Goal: Task Accomplishment & Management: Manage account settings

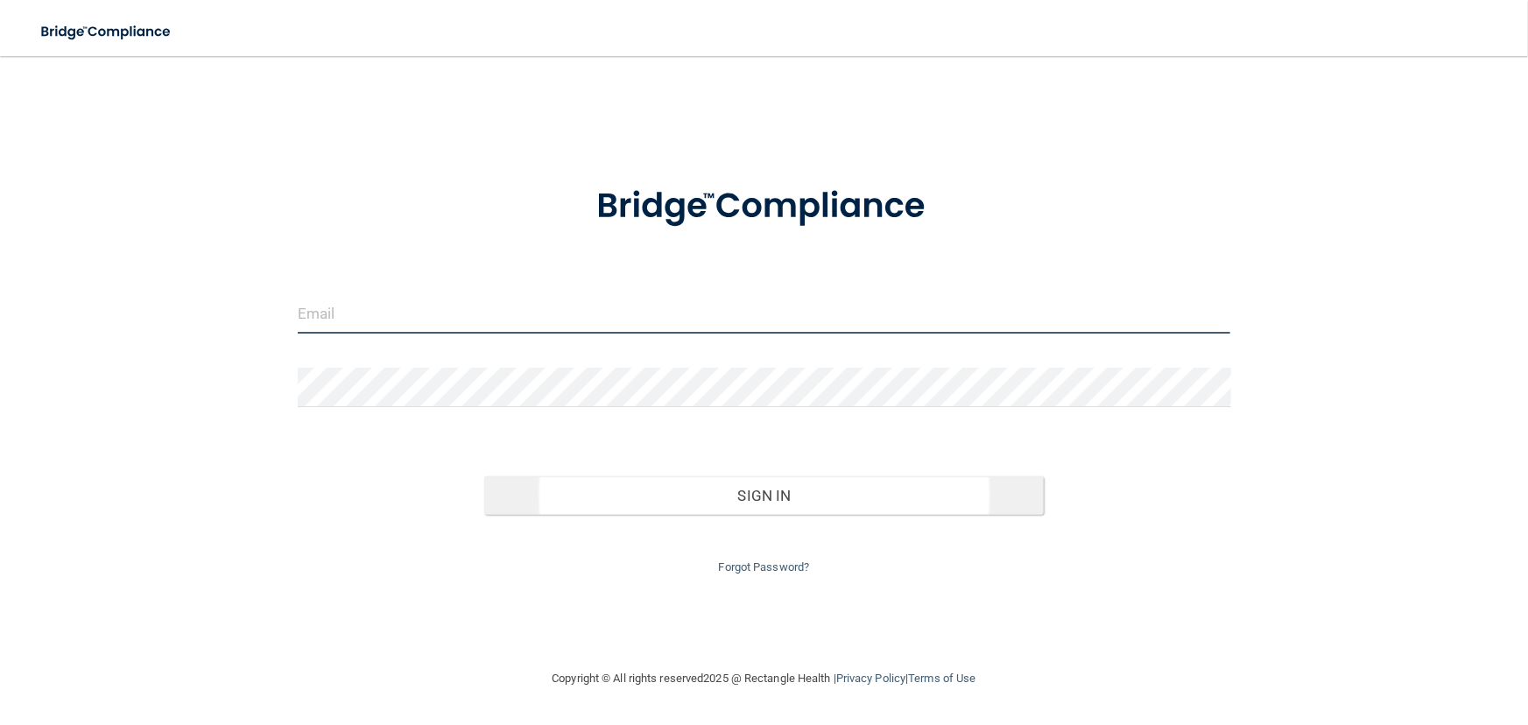
type input "[EMAIL_ADDRESS][DOMAIN_NAME]"
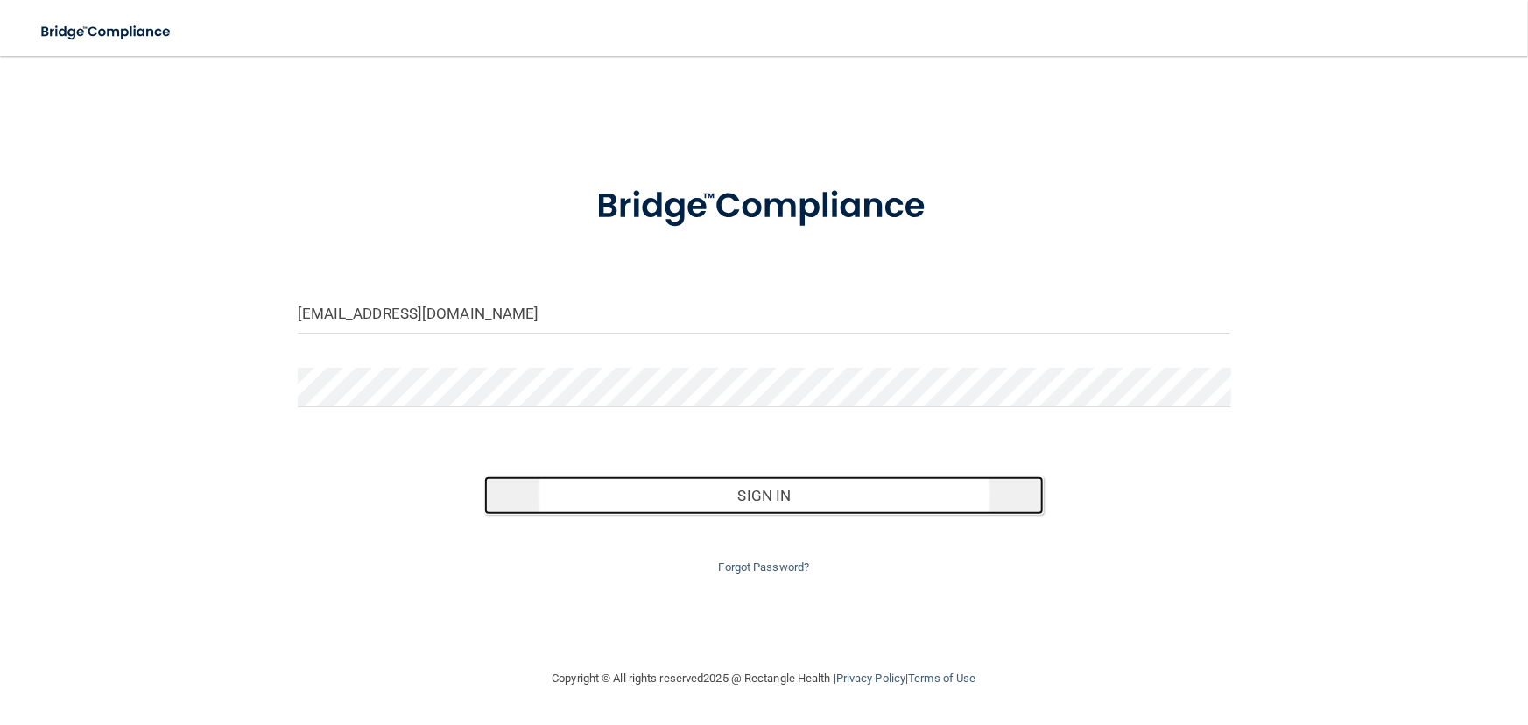
click at [681, 477] on button "Sign In" at bounding box center [764, 495] width 560 height 39
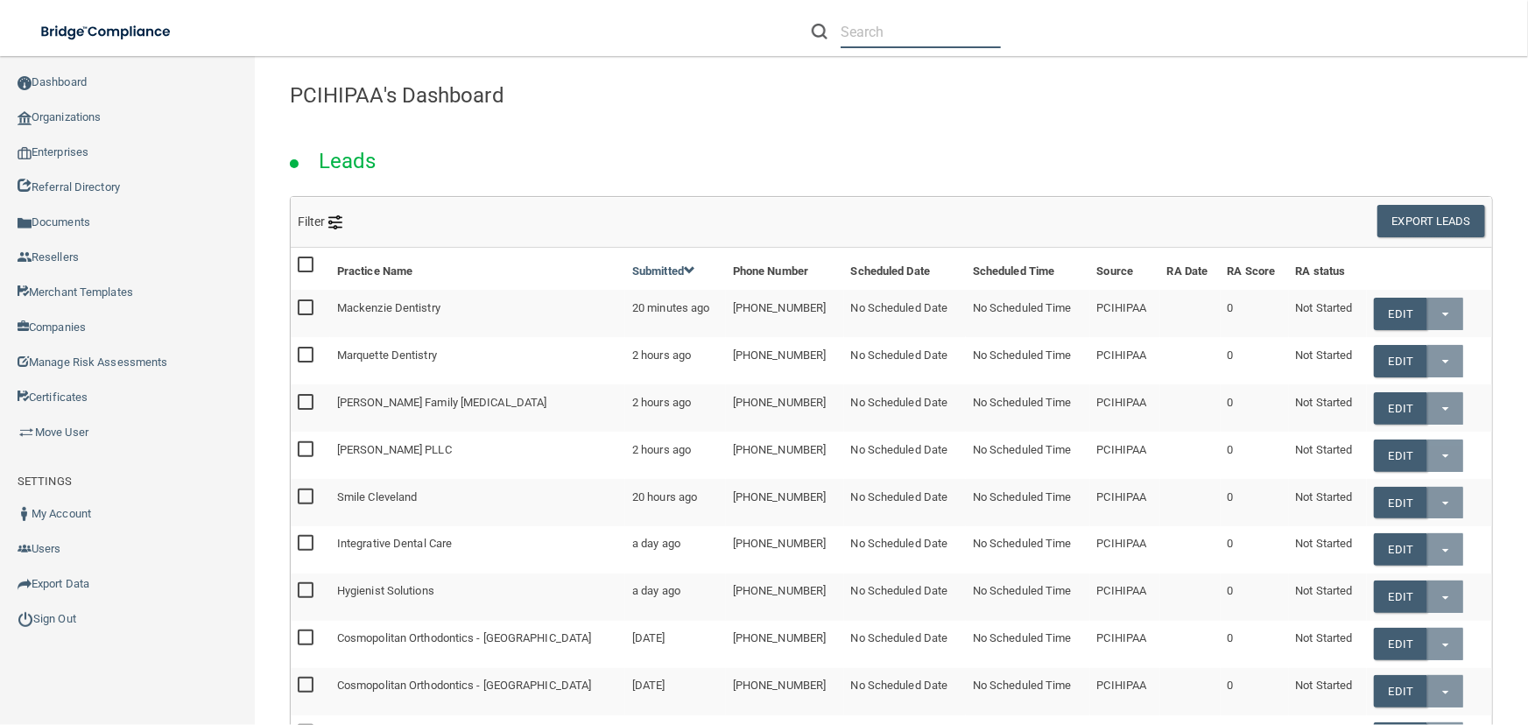
click at [854, 21] on input "text" at bounding box center [921, 32] width 160 height 32
paste input "[EMAIL_ADDRESS][DOMAIN_NAME]"
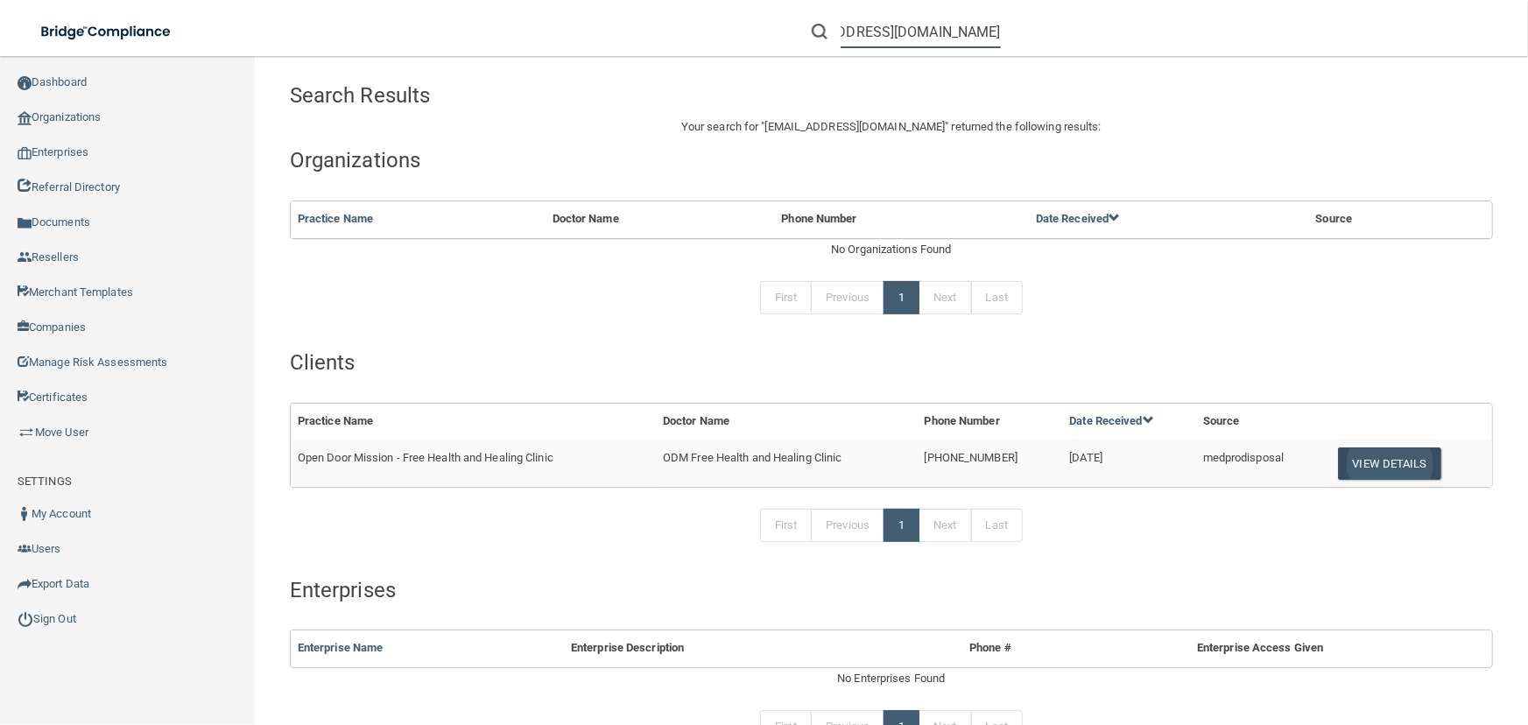
type input "[EMAIL_ADDRESS][DOMAIN_NAME]"
click at [1348, 455] on button "View Details" at bounding box center [1389, 464] width 103 height 32
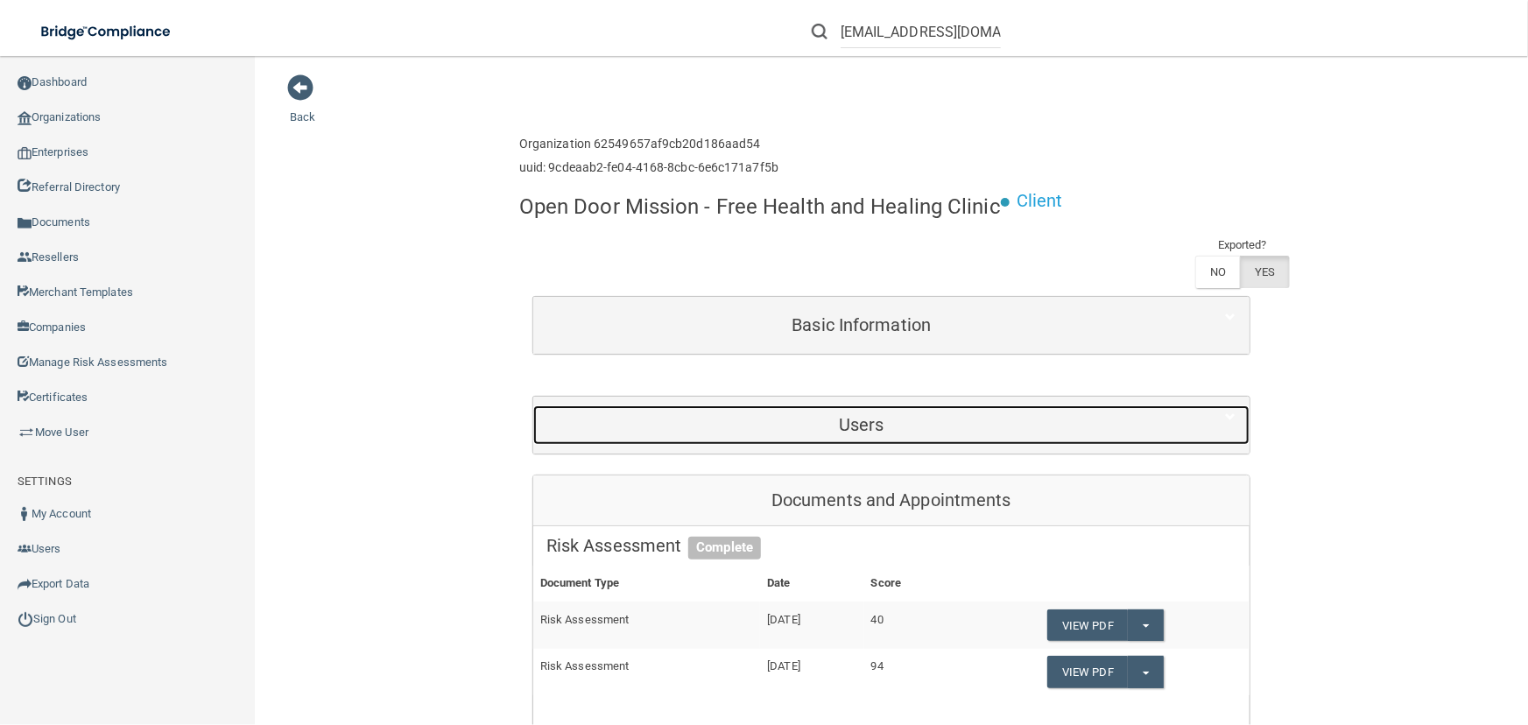
click at [751, 426] on h5 "Users" at bounding box center [861, 424] width 631 height 19
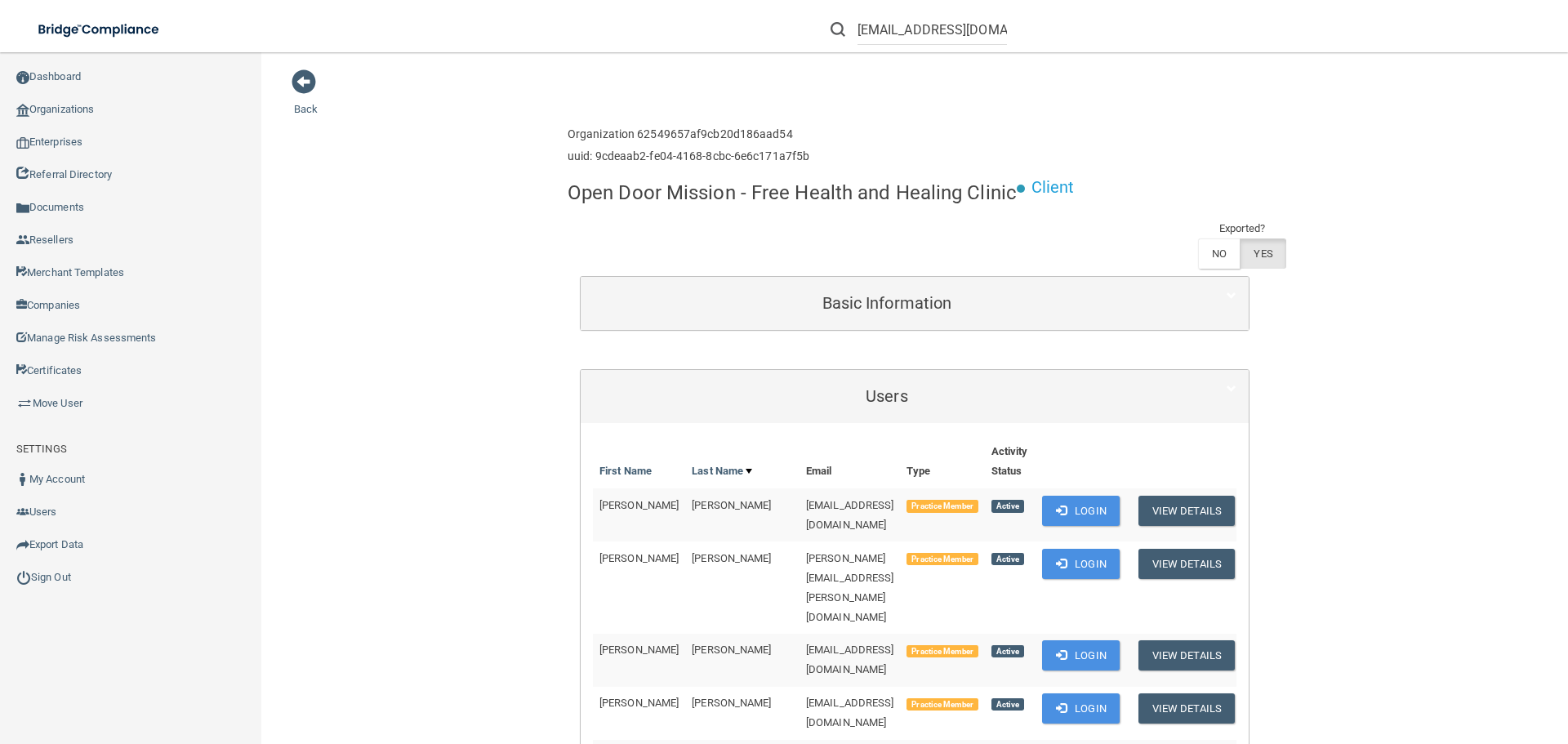
scroll to position [724, 0]
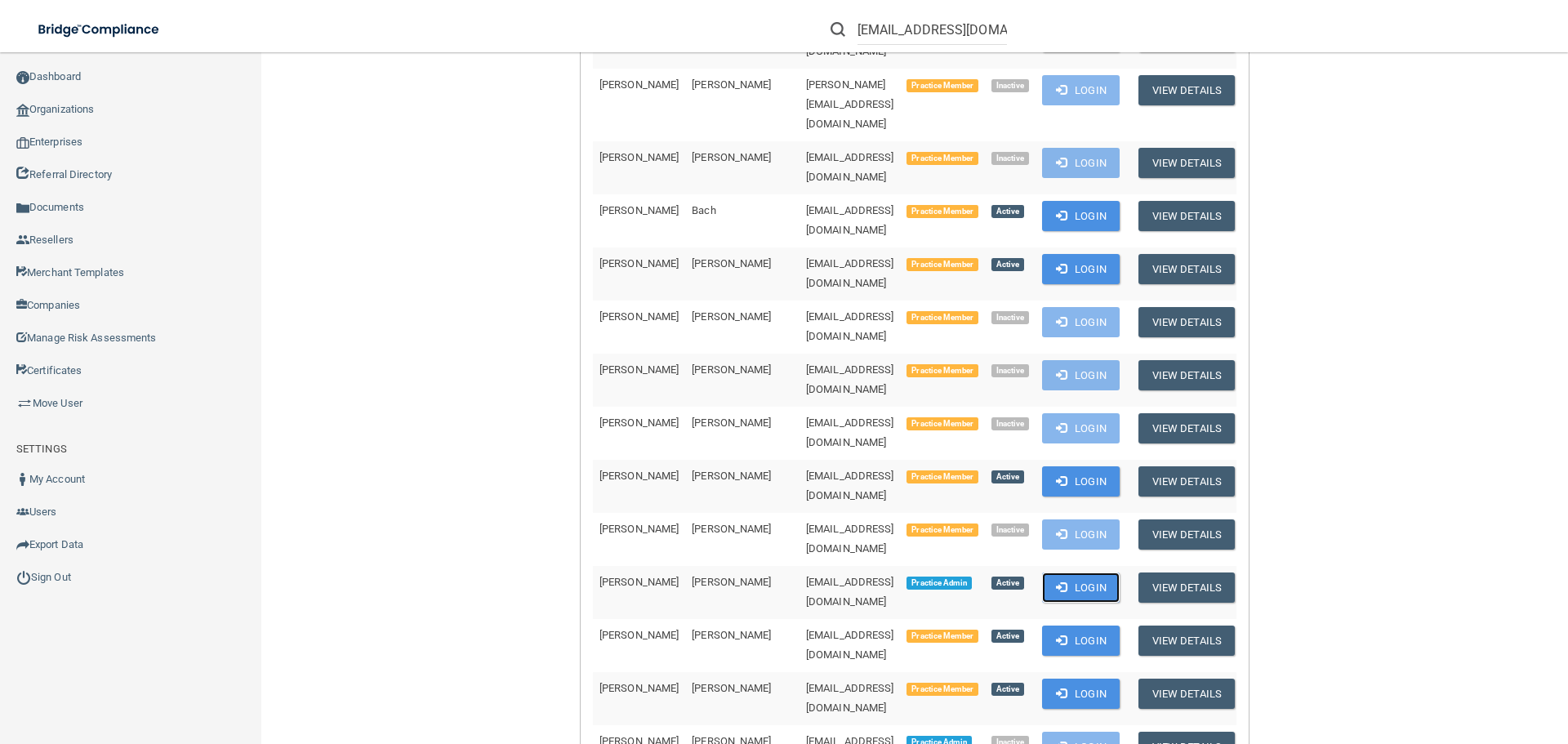
click at [1082, 572] on button "Login" at bounding box center [1080, 587] width 77 height 30
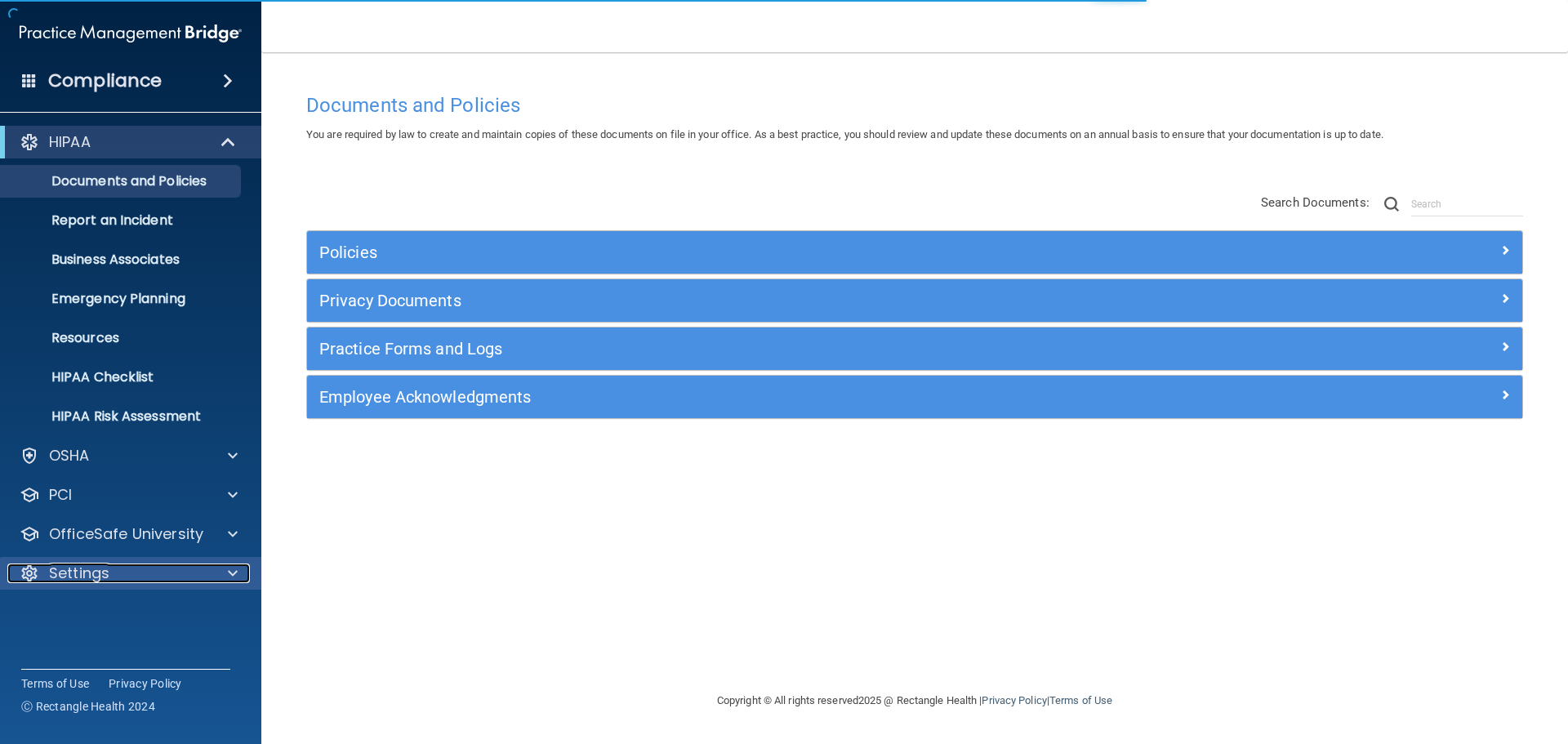
click at [158, 575] on div "Settings" at bounding box center [108, 572] width 202 height 20
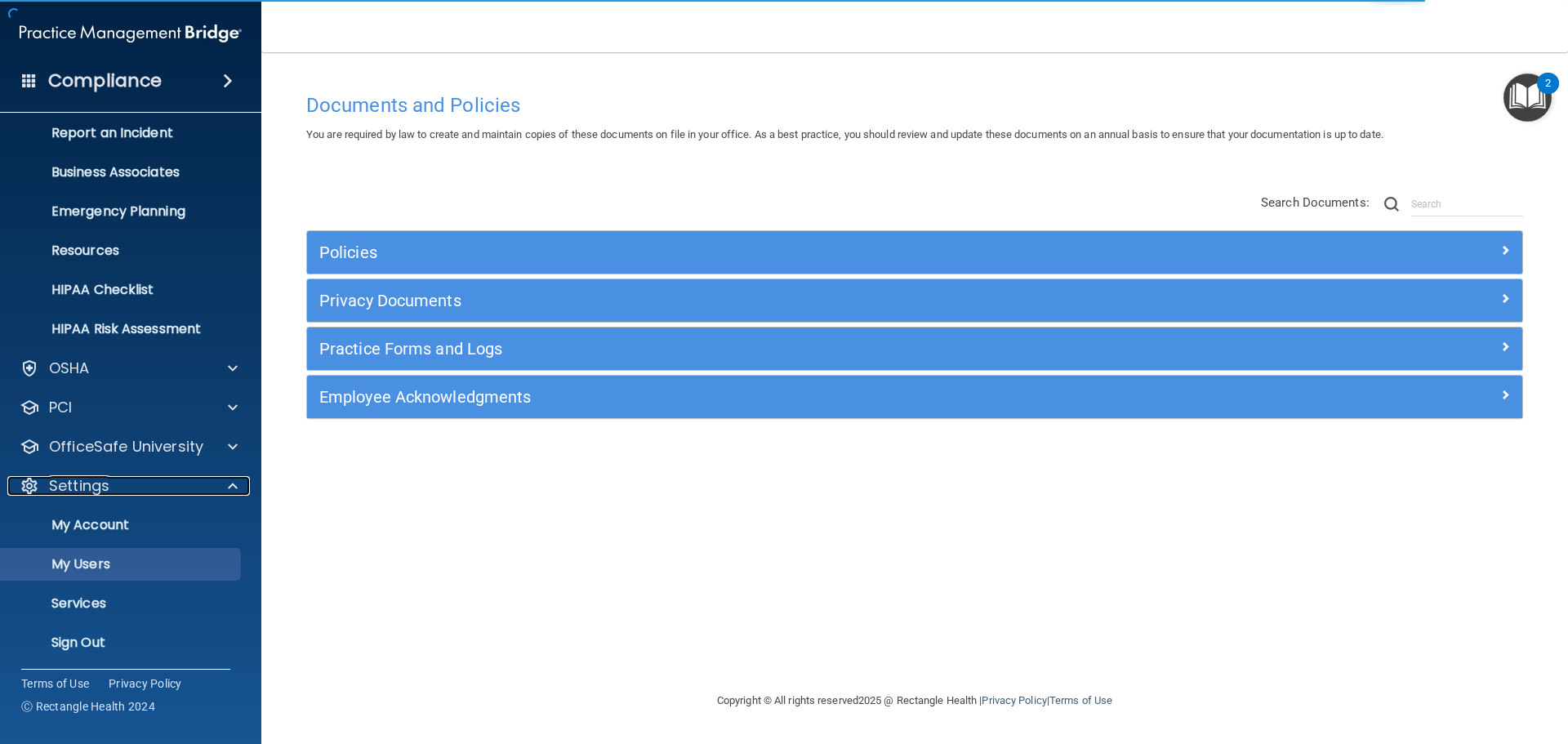
scroll to position [90, 0]
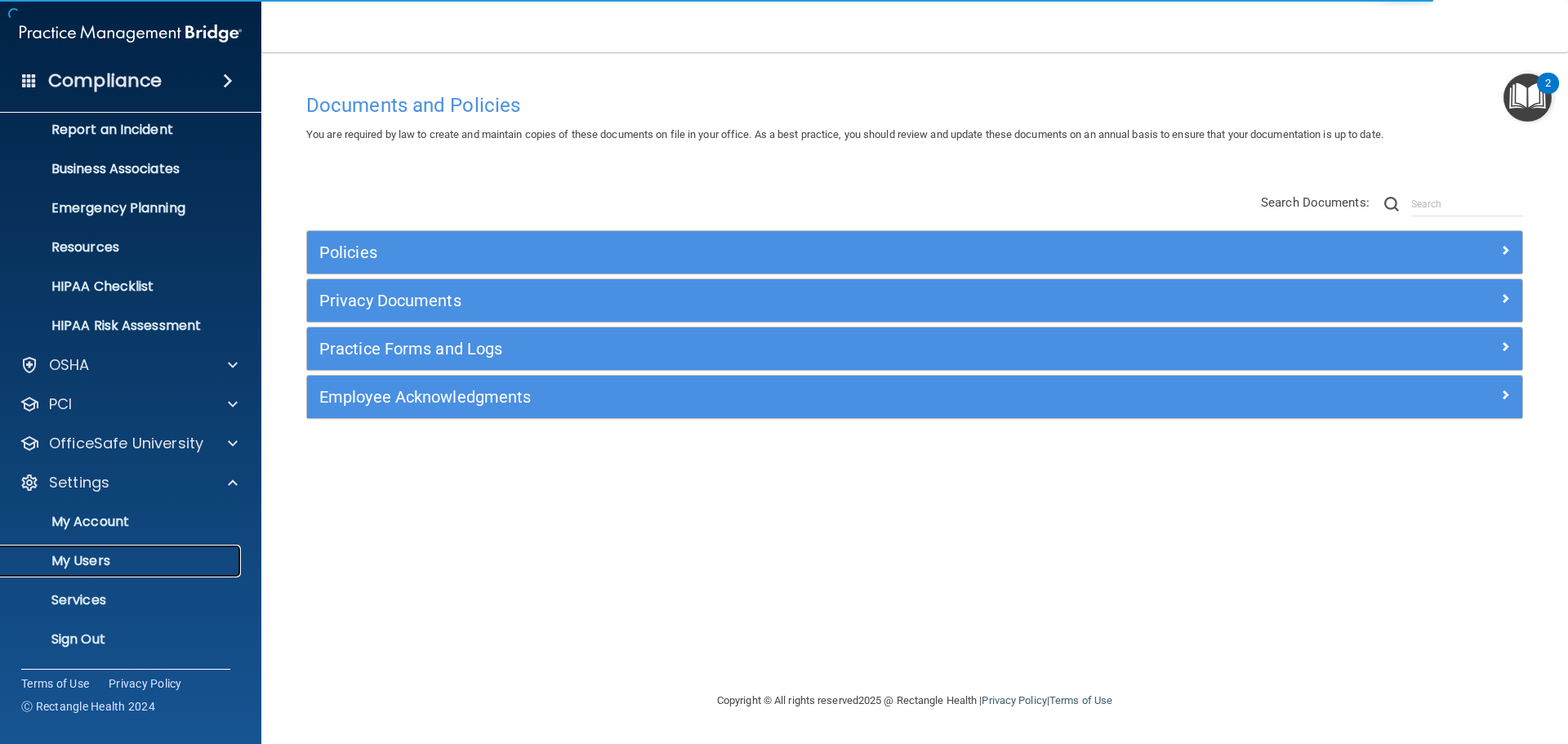
click at [131, 573] on link "My Users" at bounding box center [112, 560] width 257 height 33
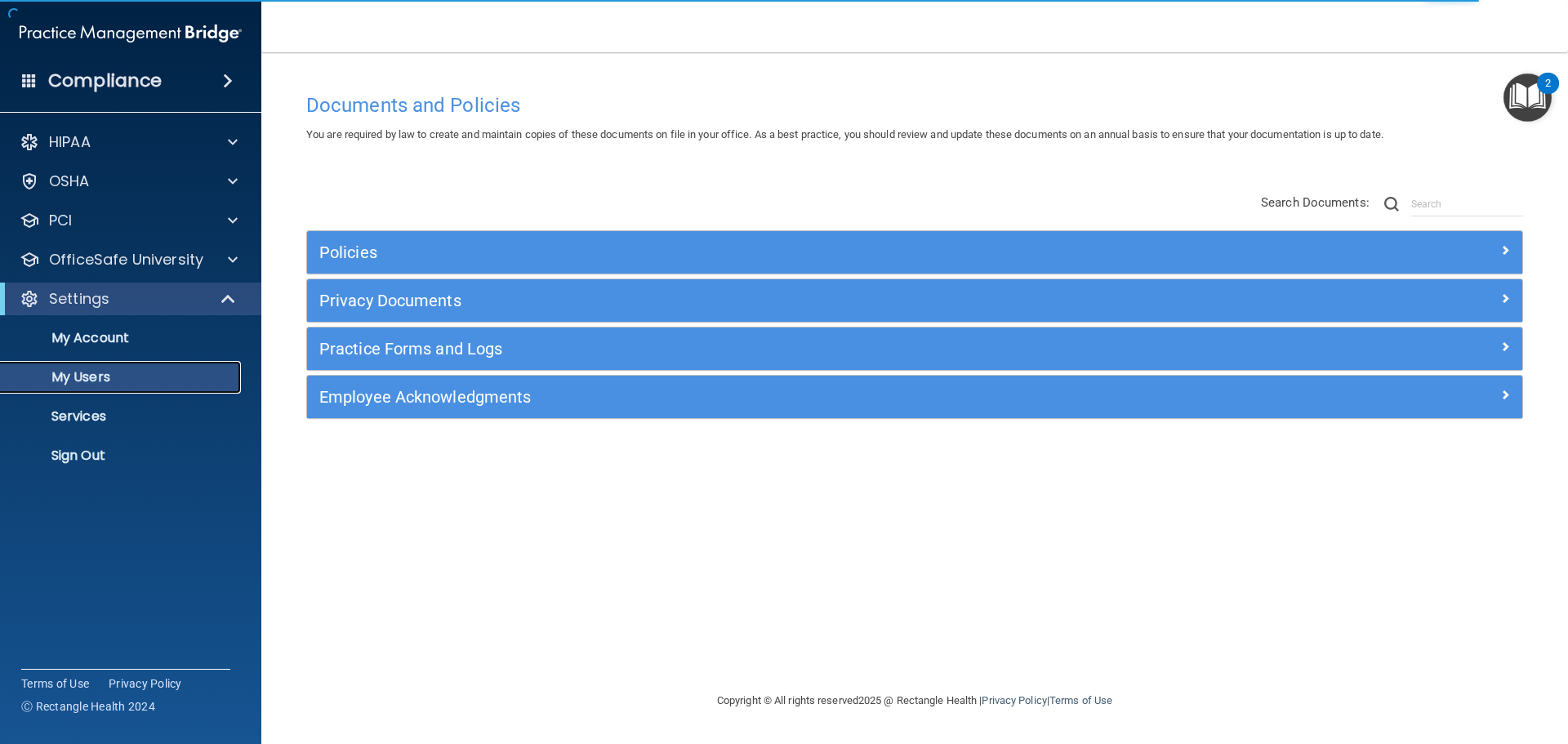
select select "20"
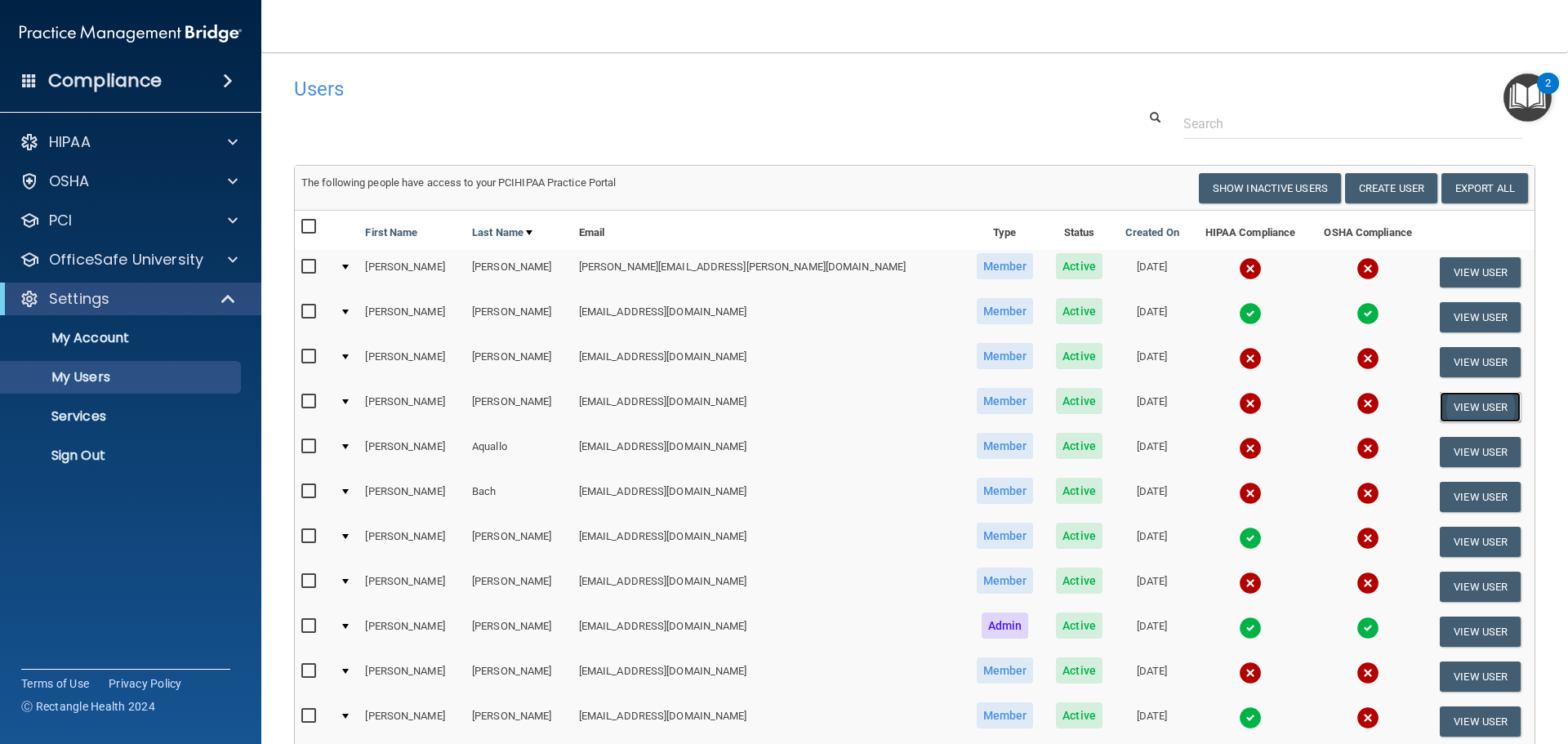
click at [1451, 406] on button "View User" at bounding box center [1479, 406] width 81 height 30
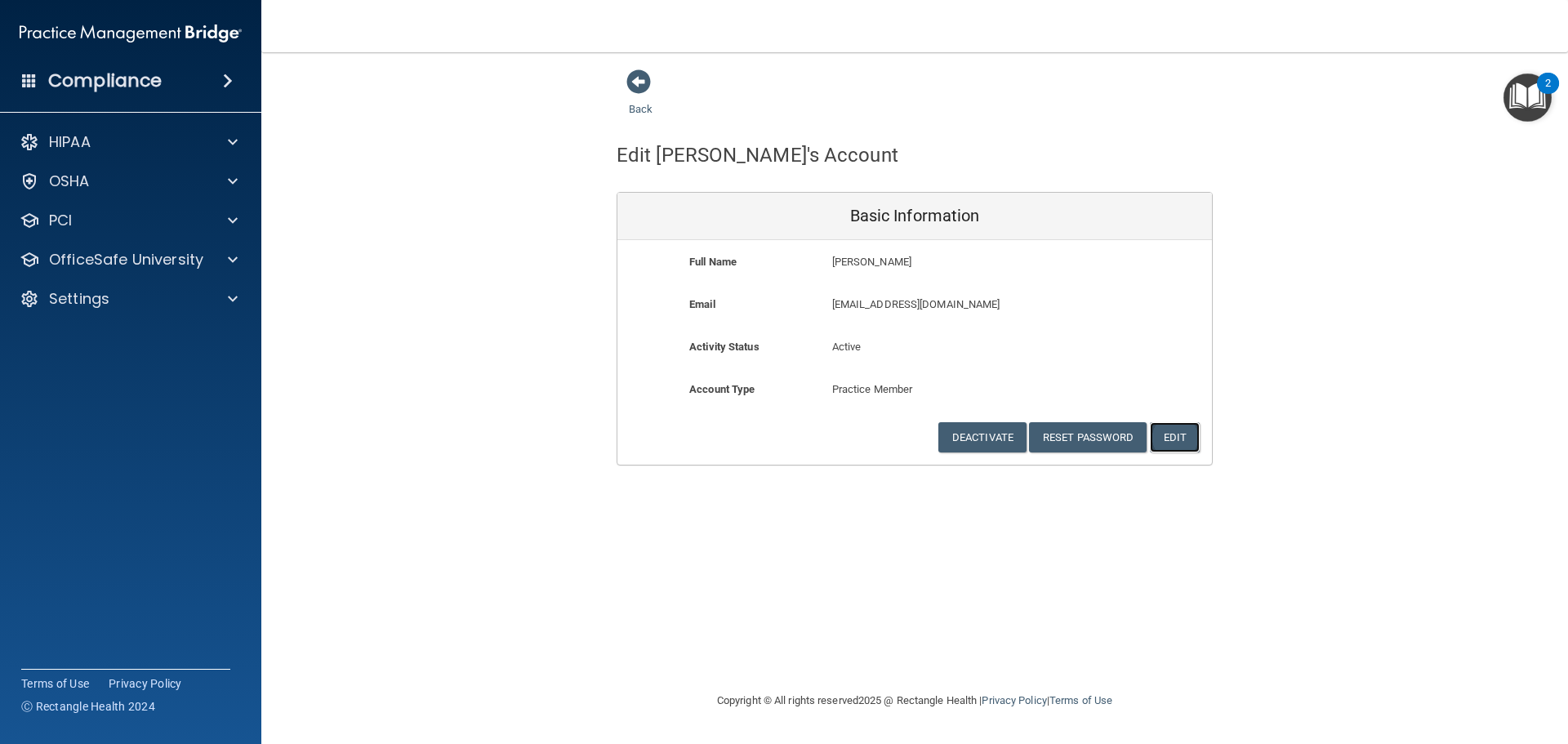
click at [1177, 431] on button "Edit" at bounding box center [1174, 437] width 49 height 30
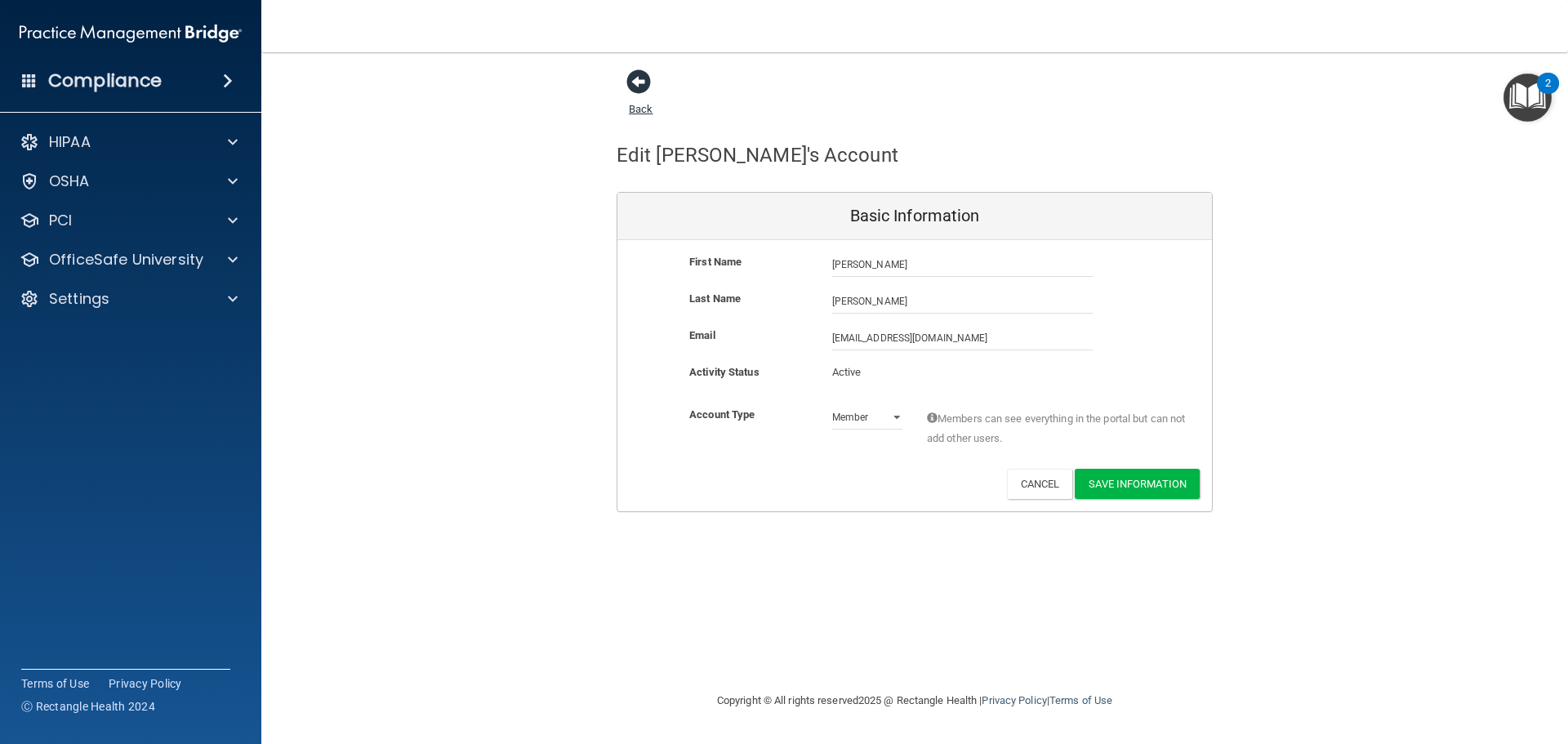
click at [630, 76] on span at bounding box center [639, 81] width 24 height 24
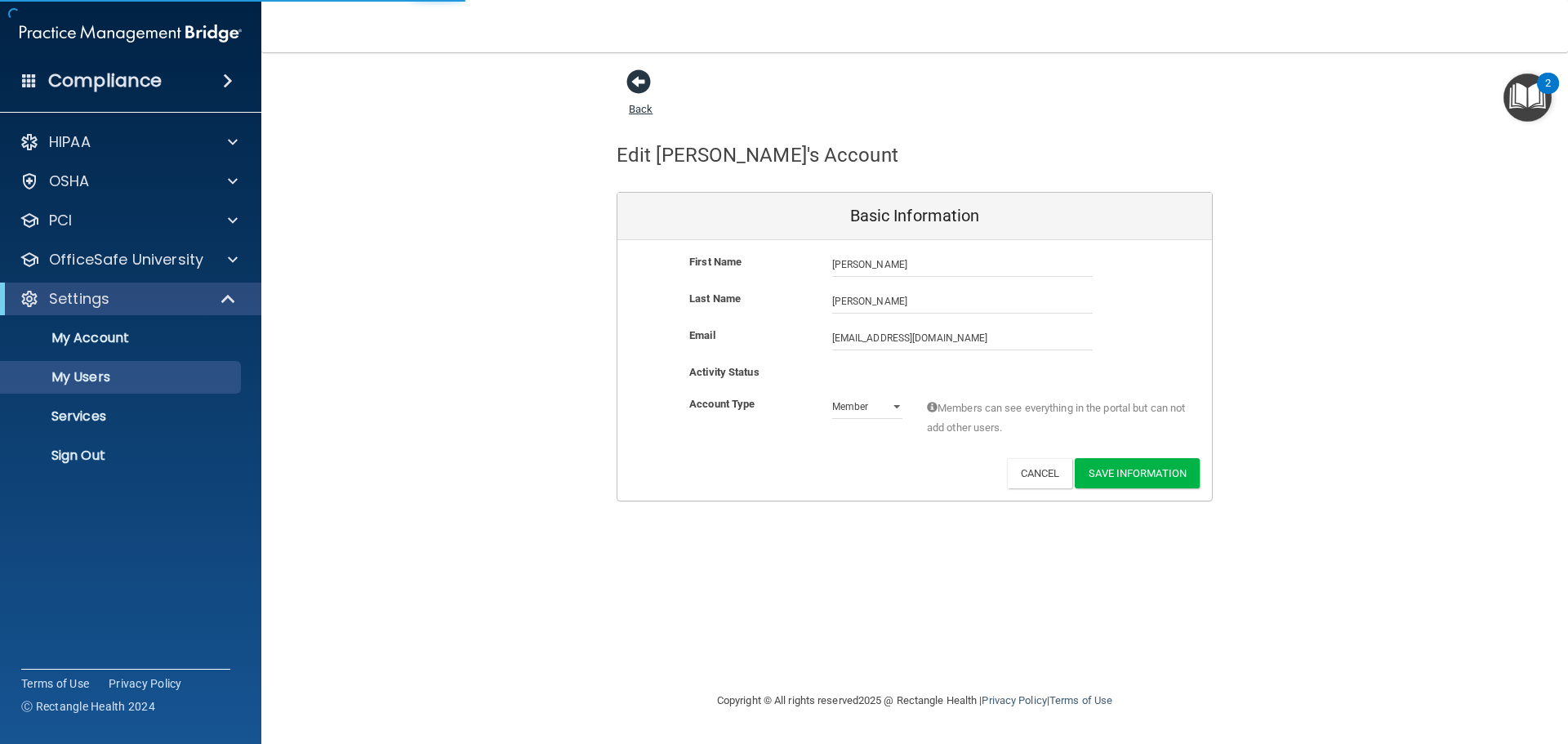
select select "20"
